Goal: Navigation & Orientation: Find specific page/section

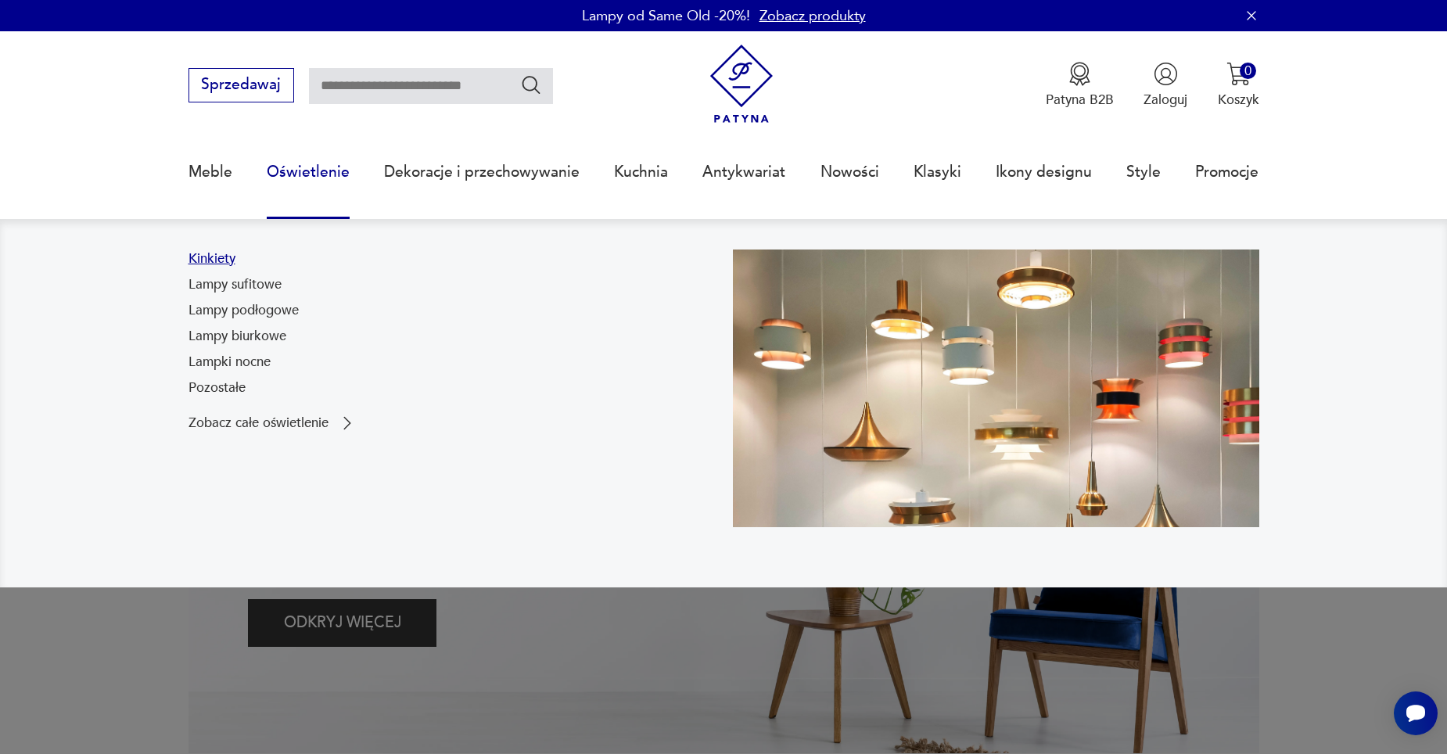
click at [219, 256] on link "Kinkiety" at bounding box center [212, 259] width 47 height 19
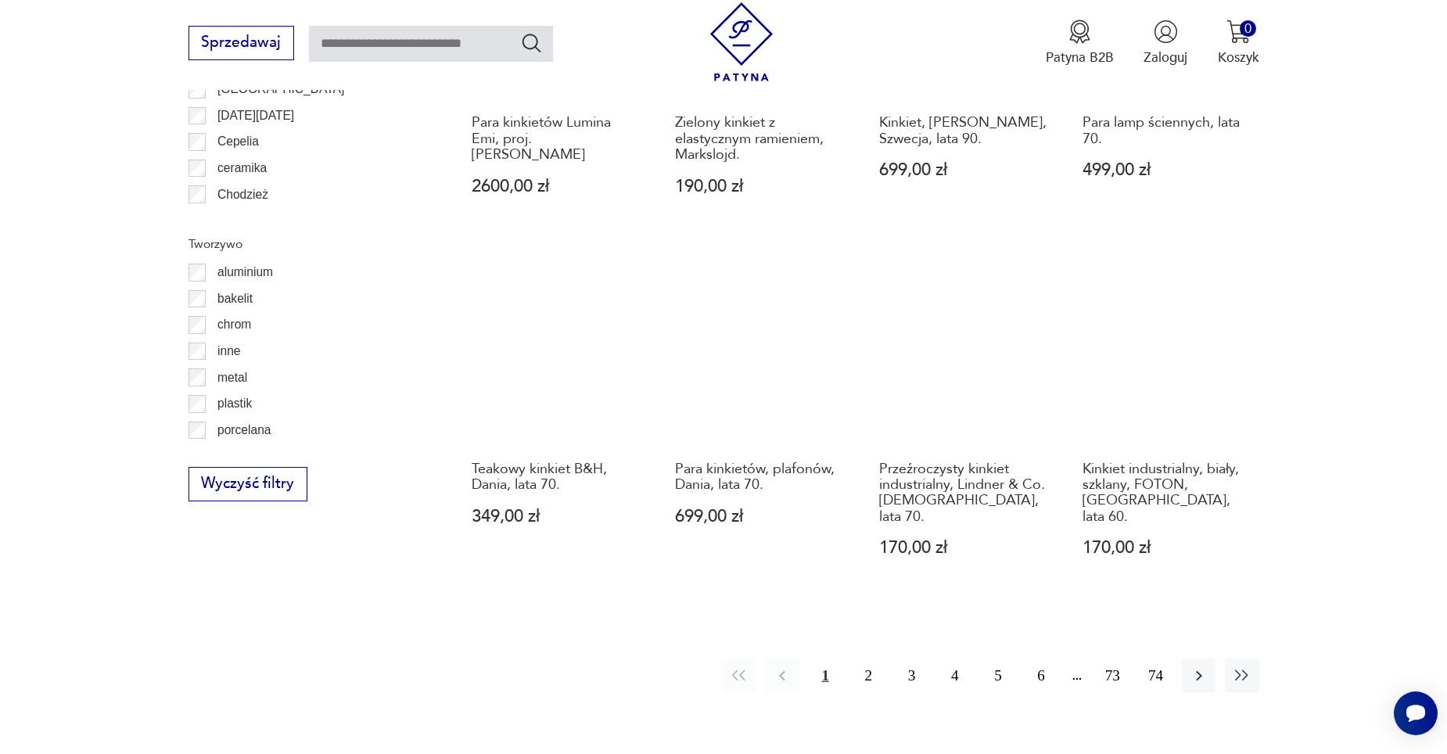
scroll to position [1616, 0]
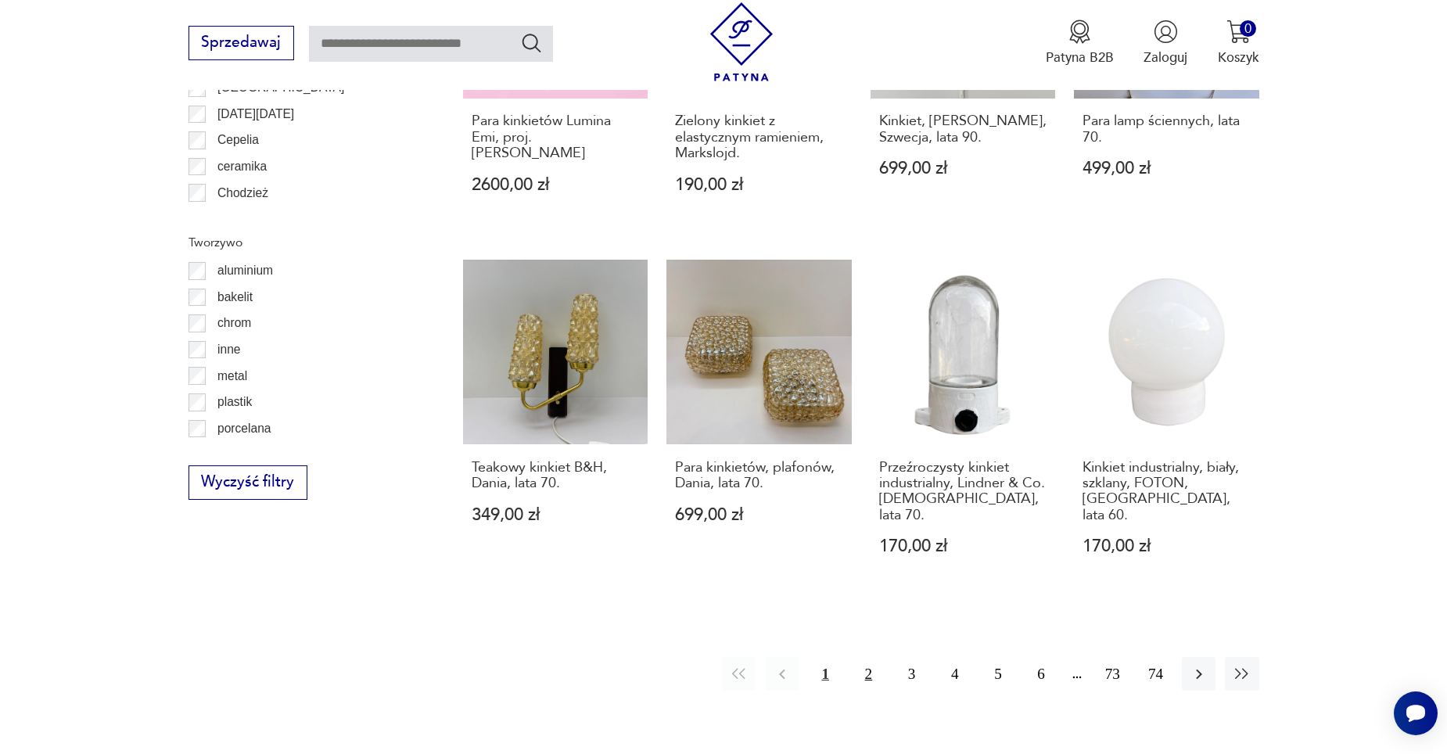
click at [872, 657] on button "2" at bounding box center [869, 674] width 34 height 34
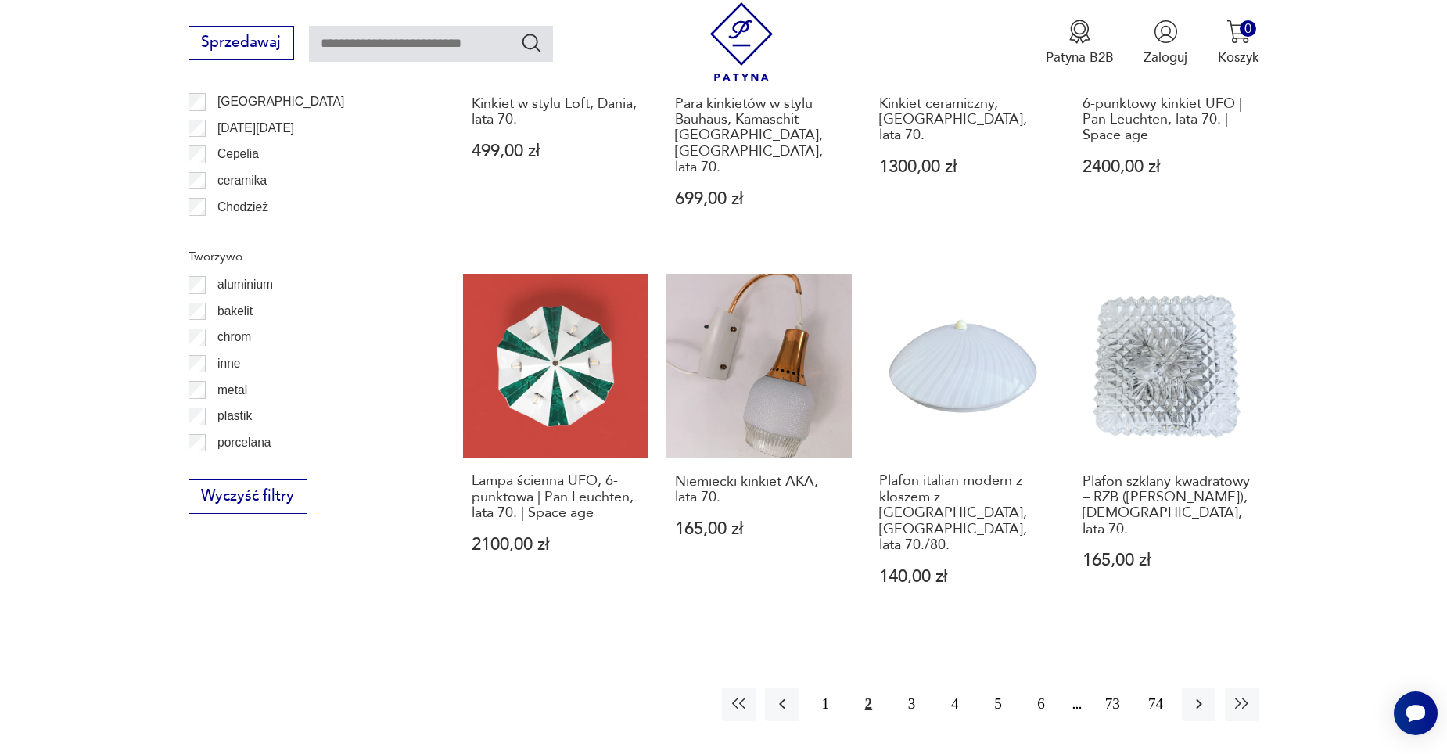
scroll to position [1560, 0]
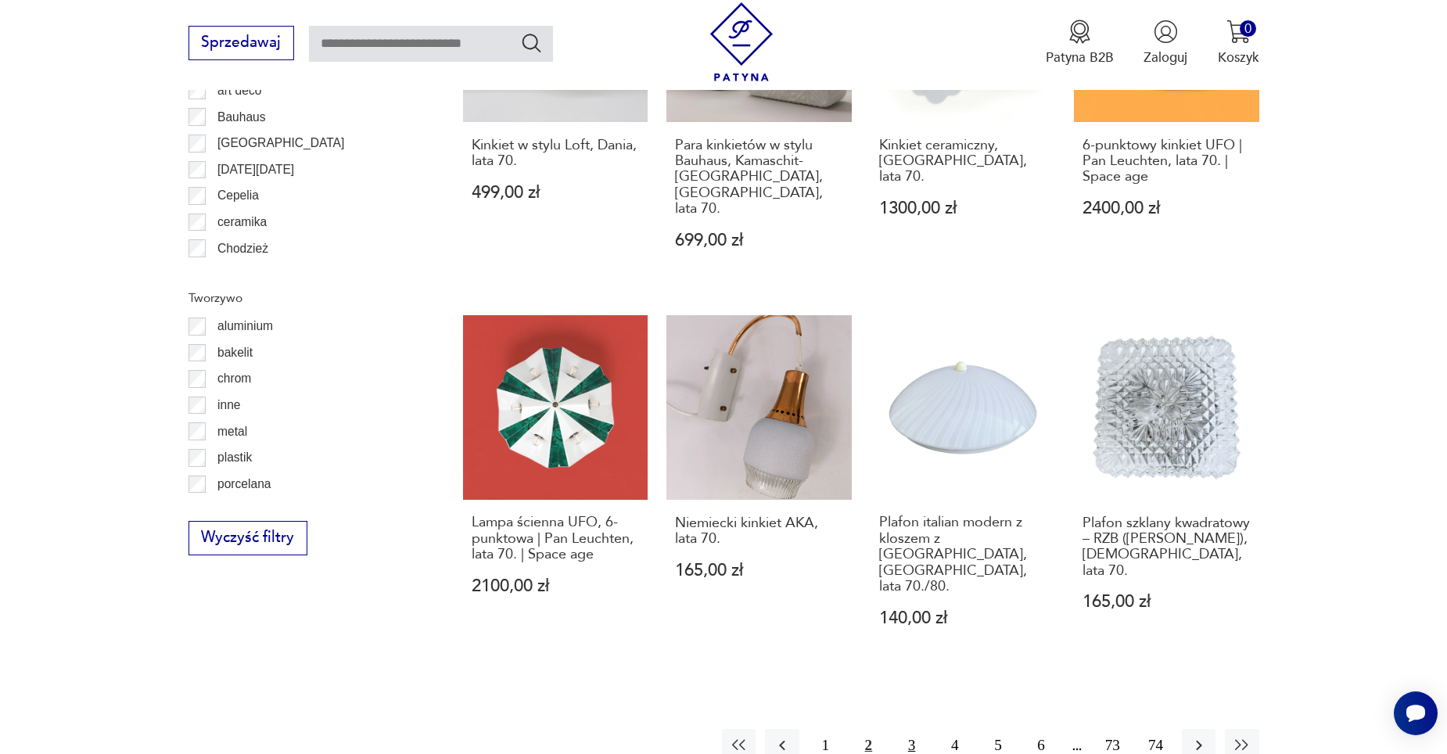
click at [910, 729] on button "3" at bounding box center [912, 746] width 34 height 34
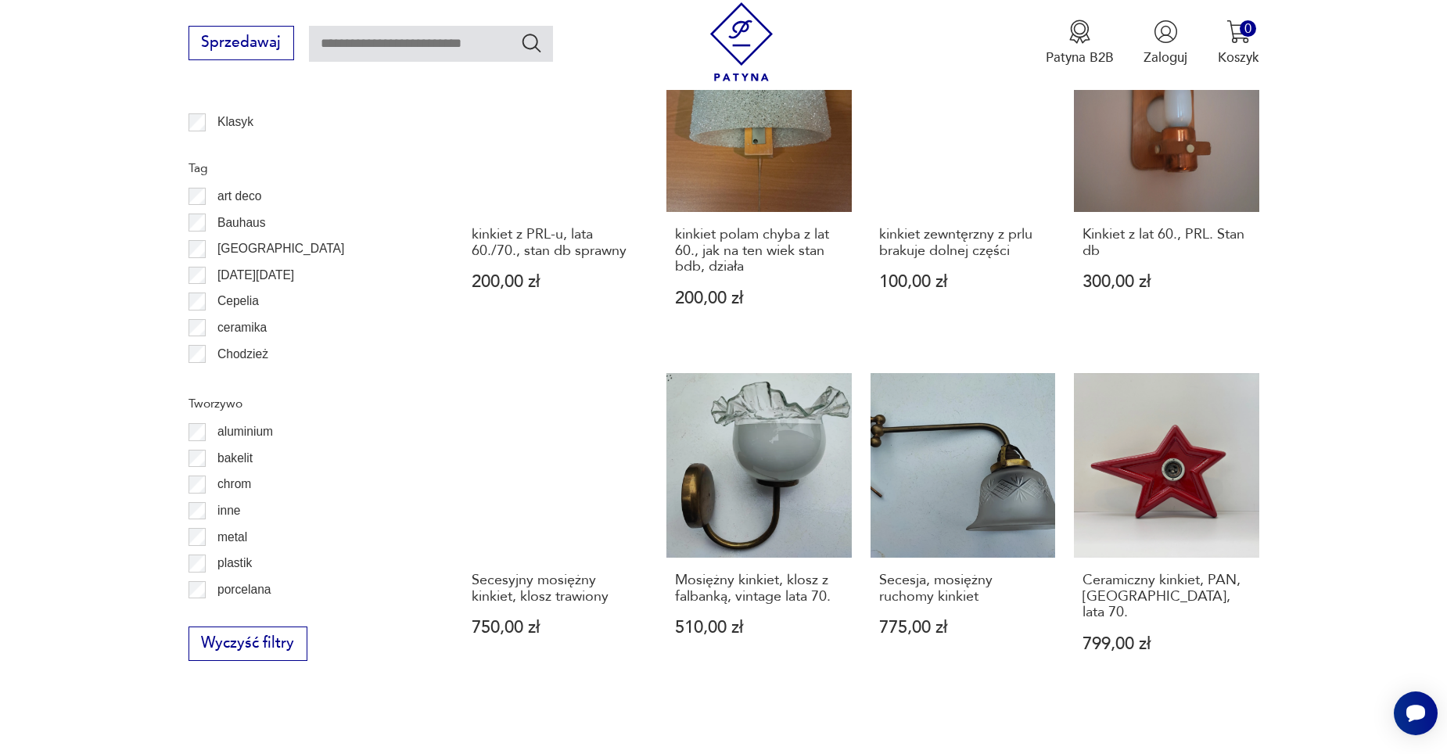
scroll to position [1482, 0]
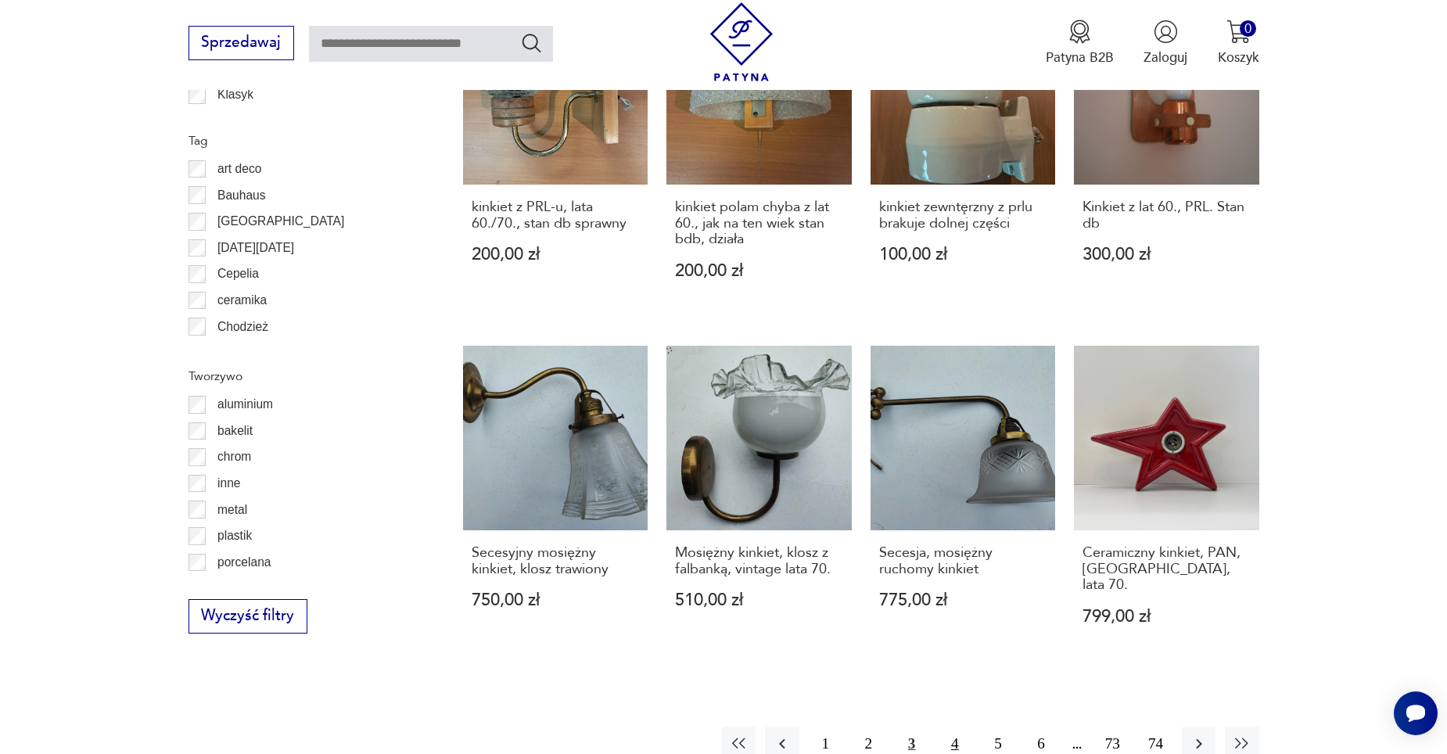
click at [953, 727] on button "4" at bounding box center [955, 744] width 34 height 34
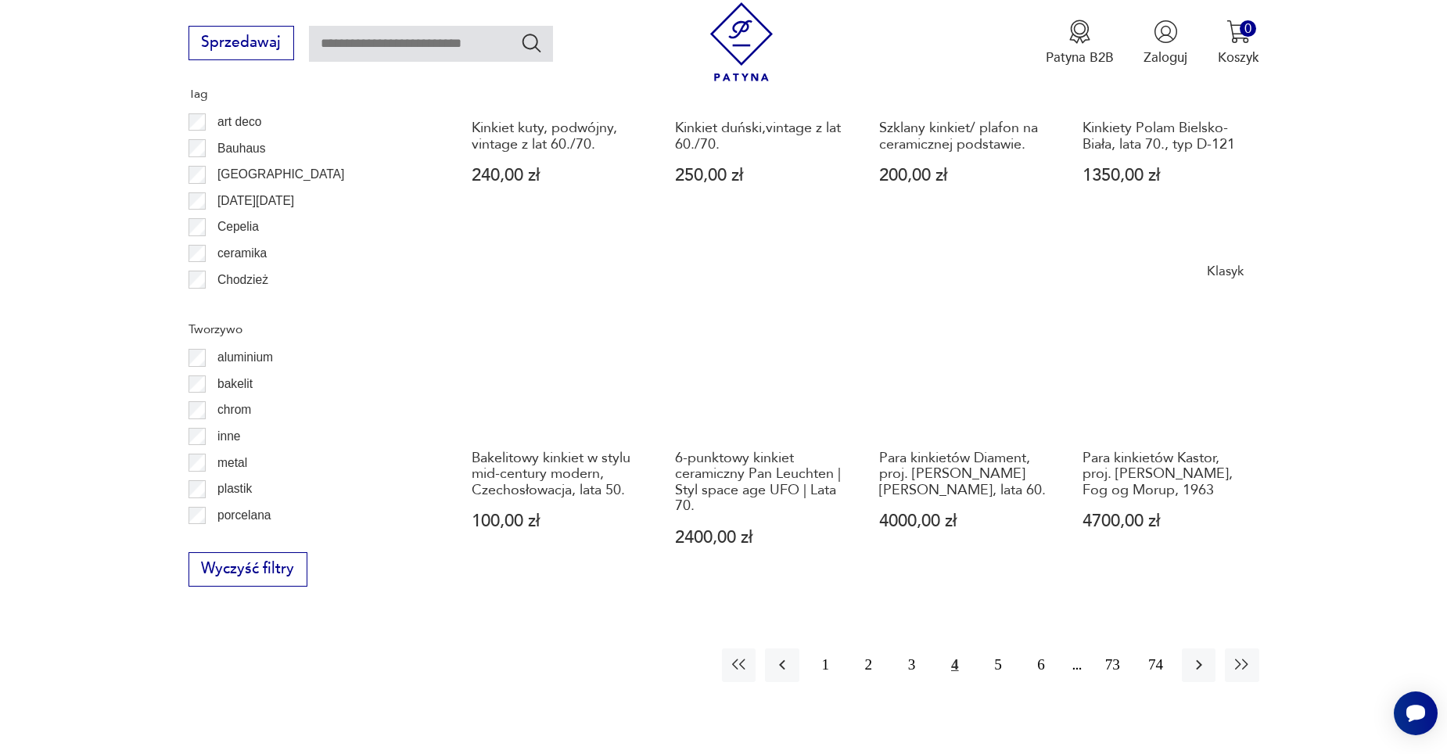
scroll to position [1638, 0]
